Goal: Task Accomplishment & Management: Use online tool/utility

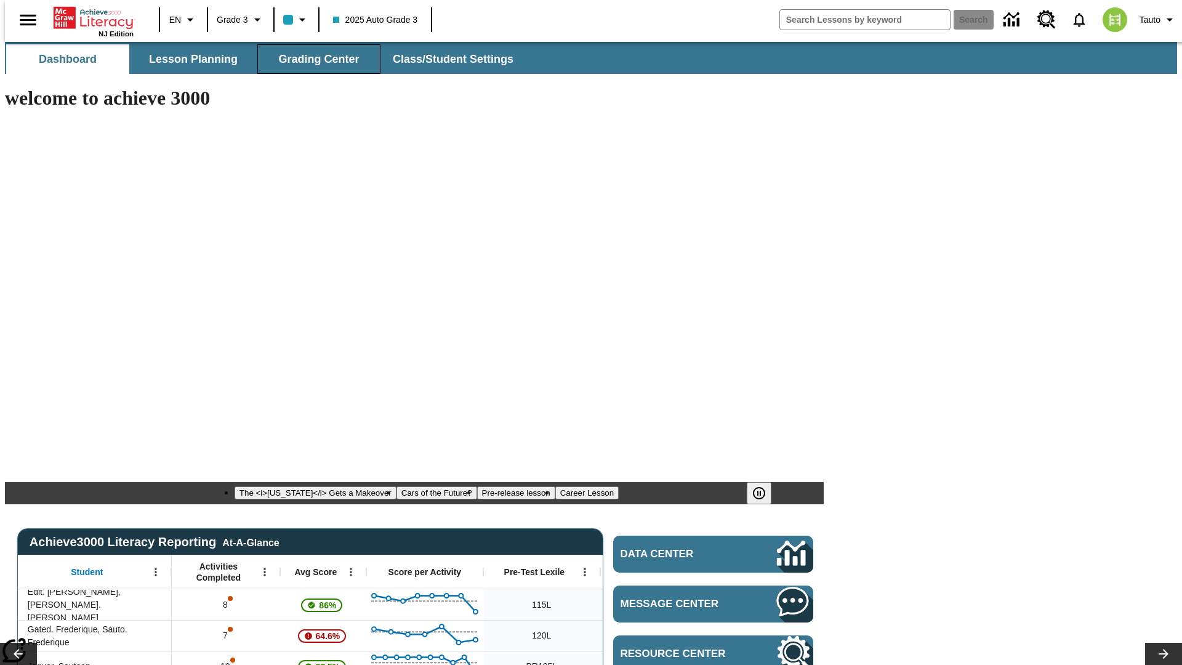
click at [314, 59] on span "Grading Center" at bounding box center [318, 59] width 81 height 14
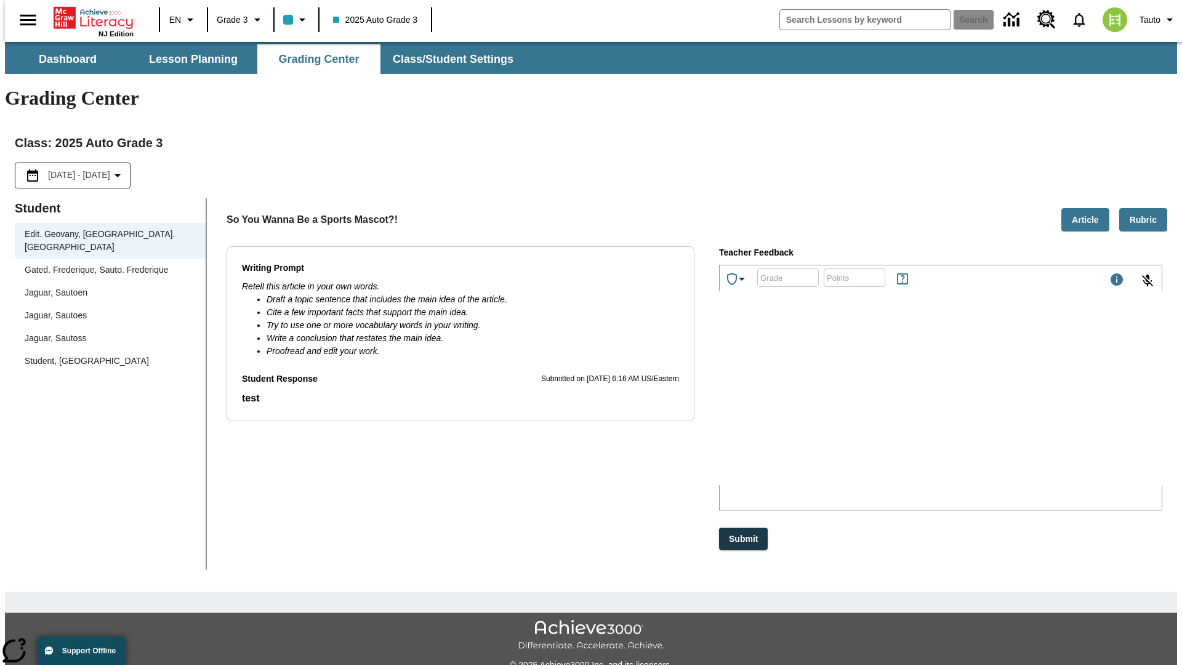
click at [106, 286] on div "Jaguar, Sautoen" at bounding box center [110, 292] width 171 height 13
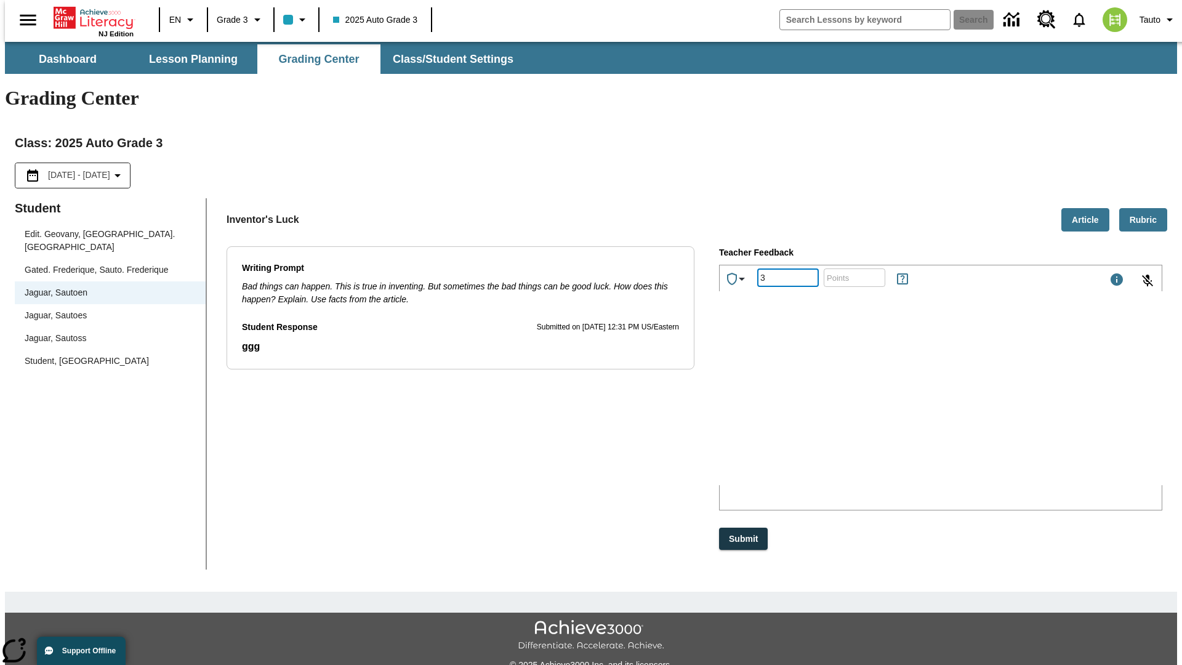
type input "3"
type input "10"
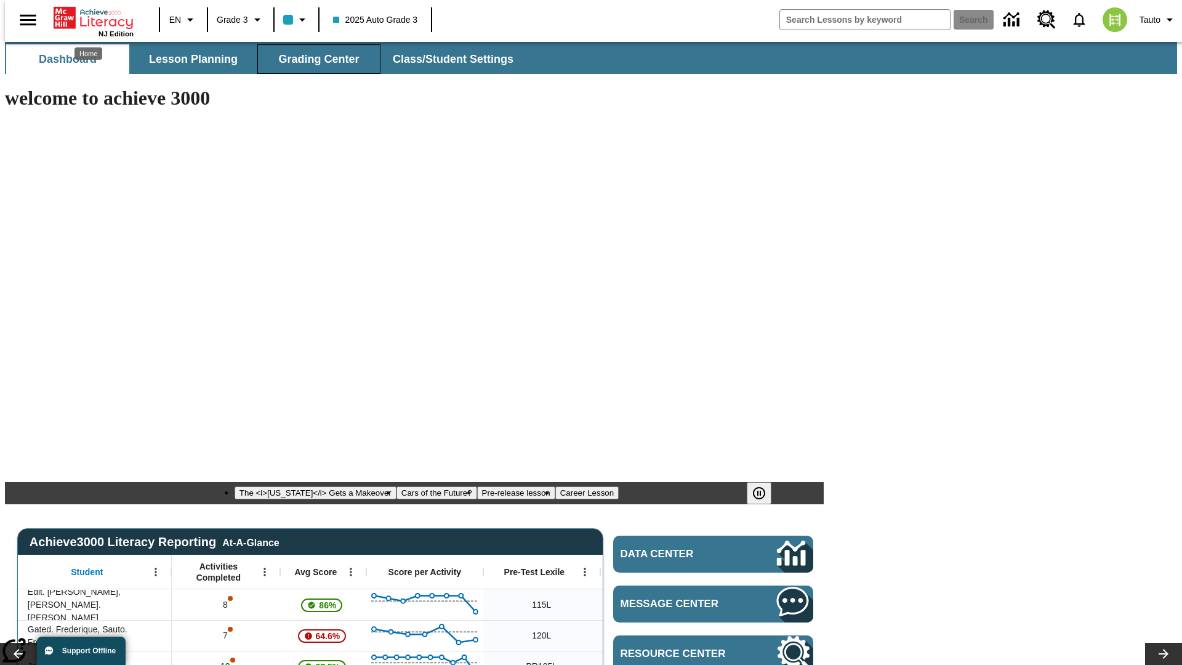
click at [314, 59] on span "Grading Center" at bounding box center [318, 59] width 81 height 14
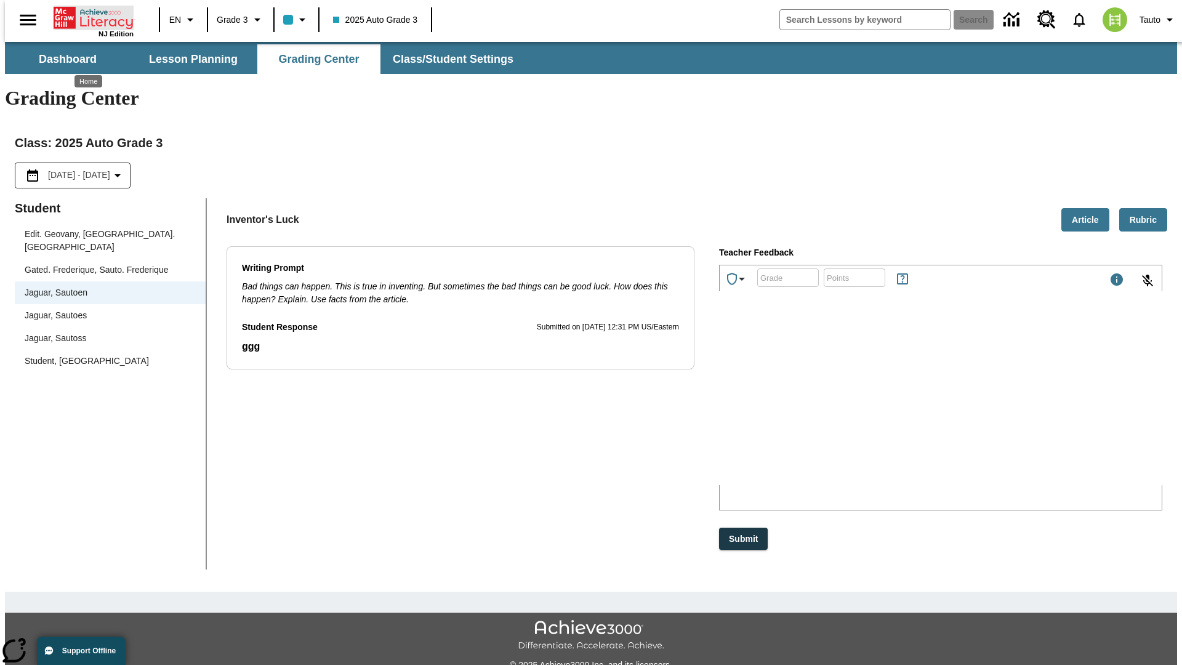
scroll to position [28, 0]
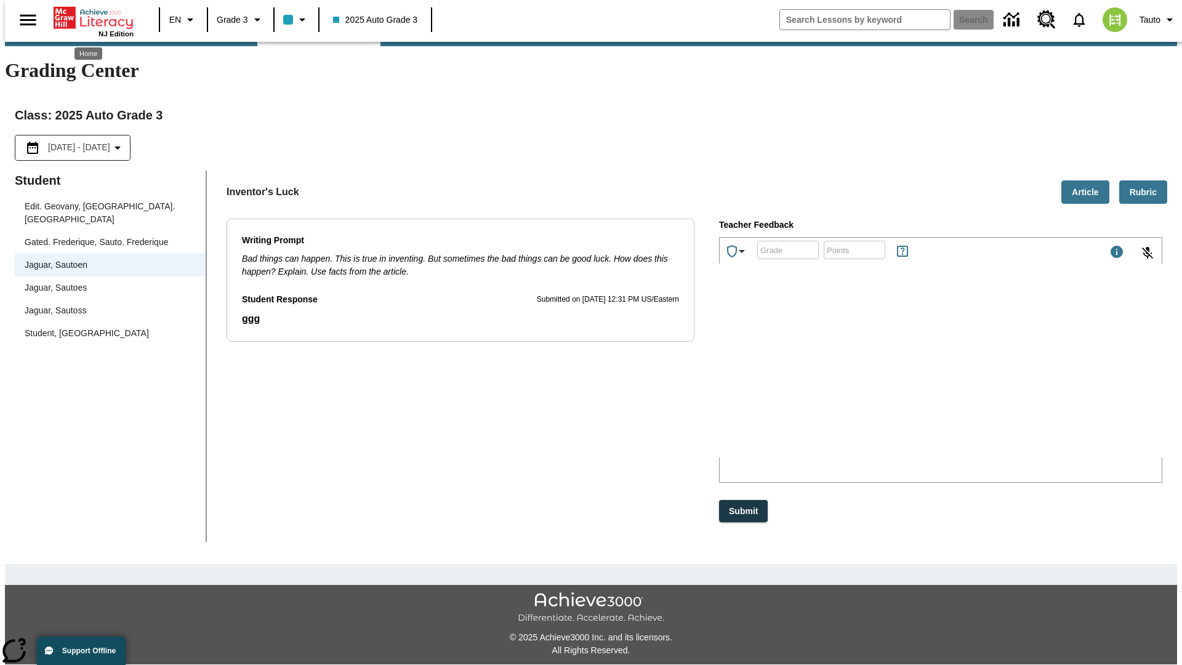
click at [900, 378] on p "yHLhy" at bounding box center [812, 376] width 175 height 11
click at [900, 378] on p "LTDKUm" at bounding box center [812, 376] width 175 height 11
